Goal: Navigation & Orientation: Find specific page/section

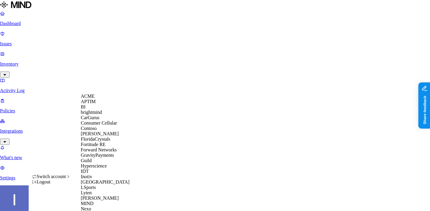
click at [103, 96] on div "ACME" at bounding box center [110, 96] width 58 height 5
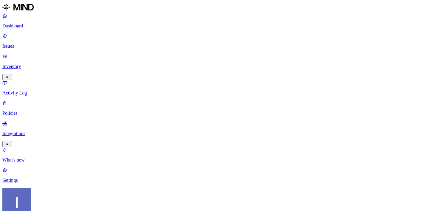
click at [48, 111] on p "Policies" at bounding box center [214, 113] width 425 height 5
click at [45, 90] on p "Activity Log" at bounding box center [214, 92] width 425 height 5
click at [42, 131] on p "Integrations" at bounding box center [214, 133] width 425 height 5
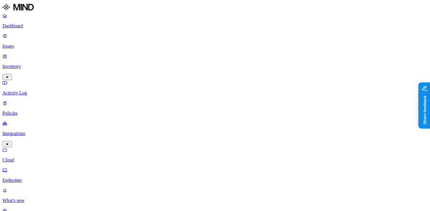
click at [33, 178] on p "Endpoints" at bounding box center [214, 180] width 425 height 5
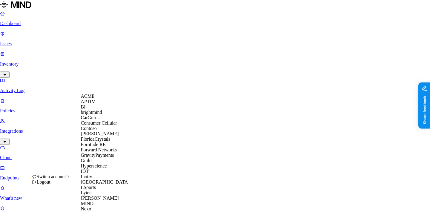
scroll to position [296, 0]
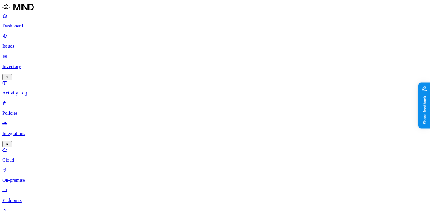
scroll to position [0, 6]
